Goal: Find specific page/section: Find specific page/section

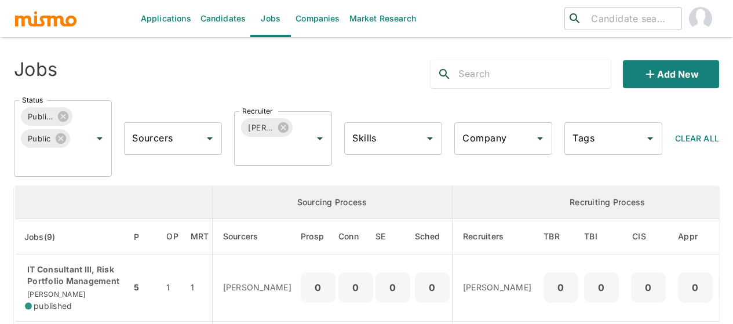
scroll to position [464, 0]
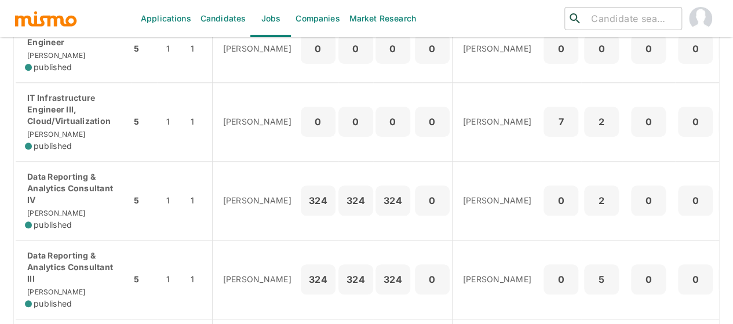
click at [83, 193] on p "Data Reporting & Analytics Consultant IV" at bounding box center [73, 188] width 97 height 35
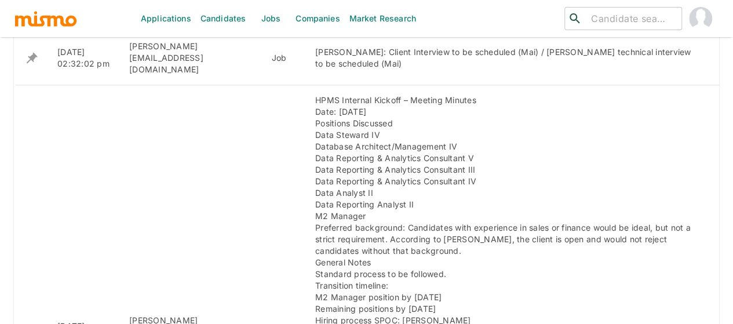
scroll to position [493, 0]
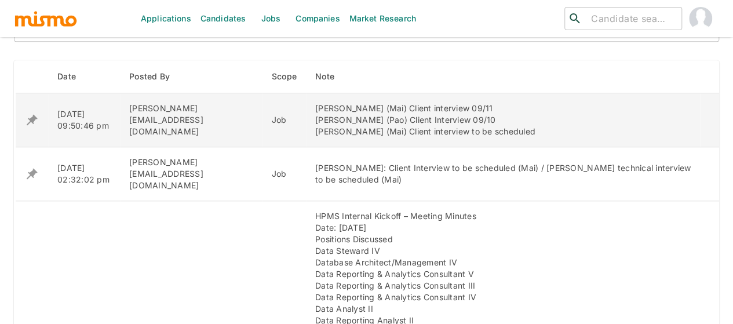
drag, startPoint x: 512, startPoint y: 132, endPoint x: 285, endPoint y: 107, distance: 228.5
click at [306, 101] on td "[PERSON_NAME] (Mai) Client interview 09/11 [PERSON_NAME] (Pao) Client Interview…" at bounding box center [503, 120] width 395 height 54
copy div "[PERSON_NAME] (Mai) Client interview 09/11 [PERSON_NAME] (Pao) Client Interview…"
